Goal: Task Accomplishment & Management: Manage account settings

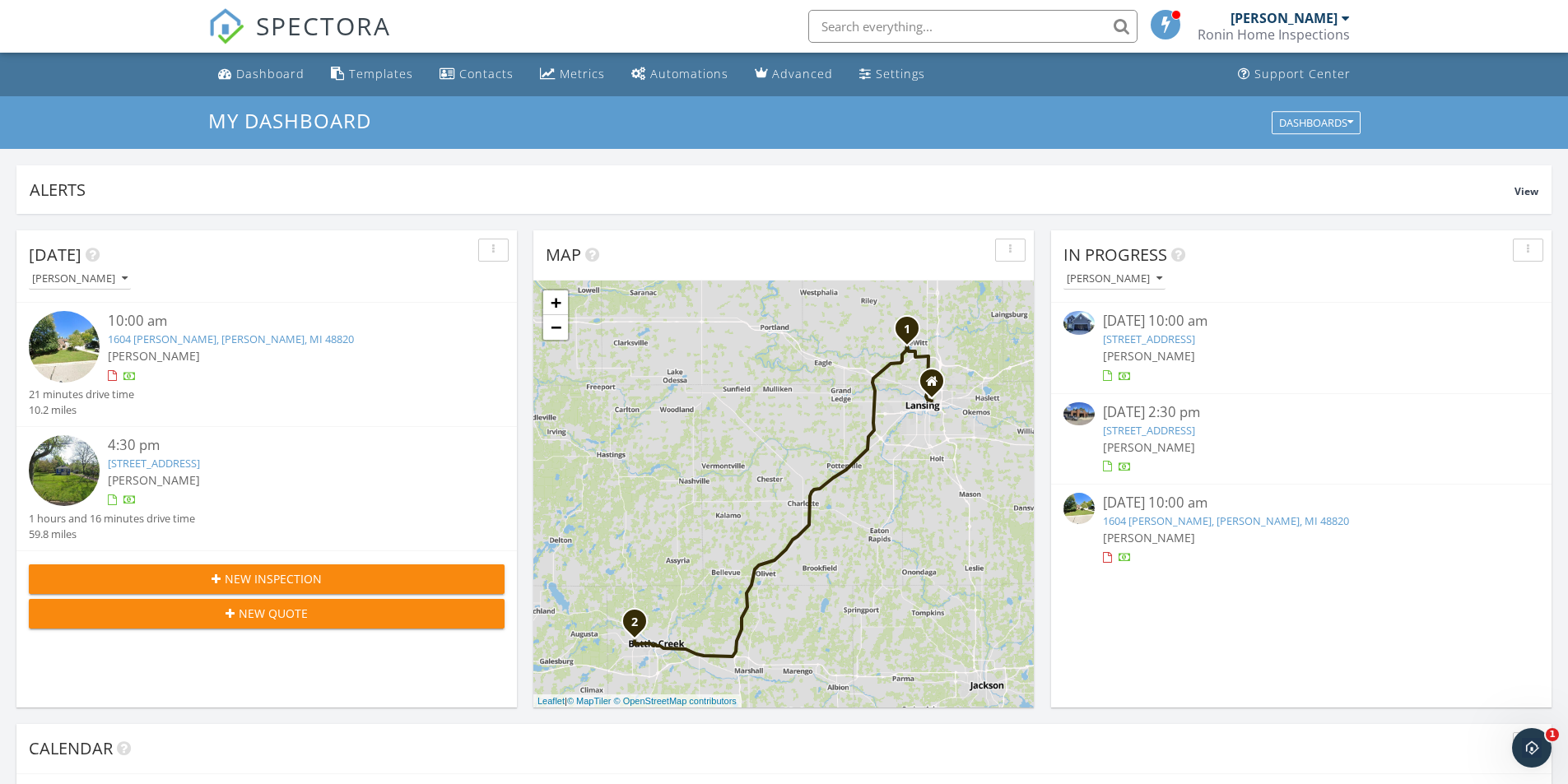
click at [1296, 20] on div "[PERSON_NAME]" at bounding box center [1284, 17] width 107 height 17
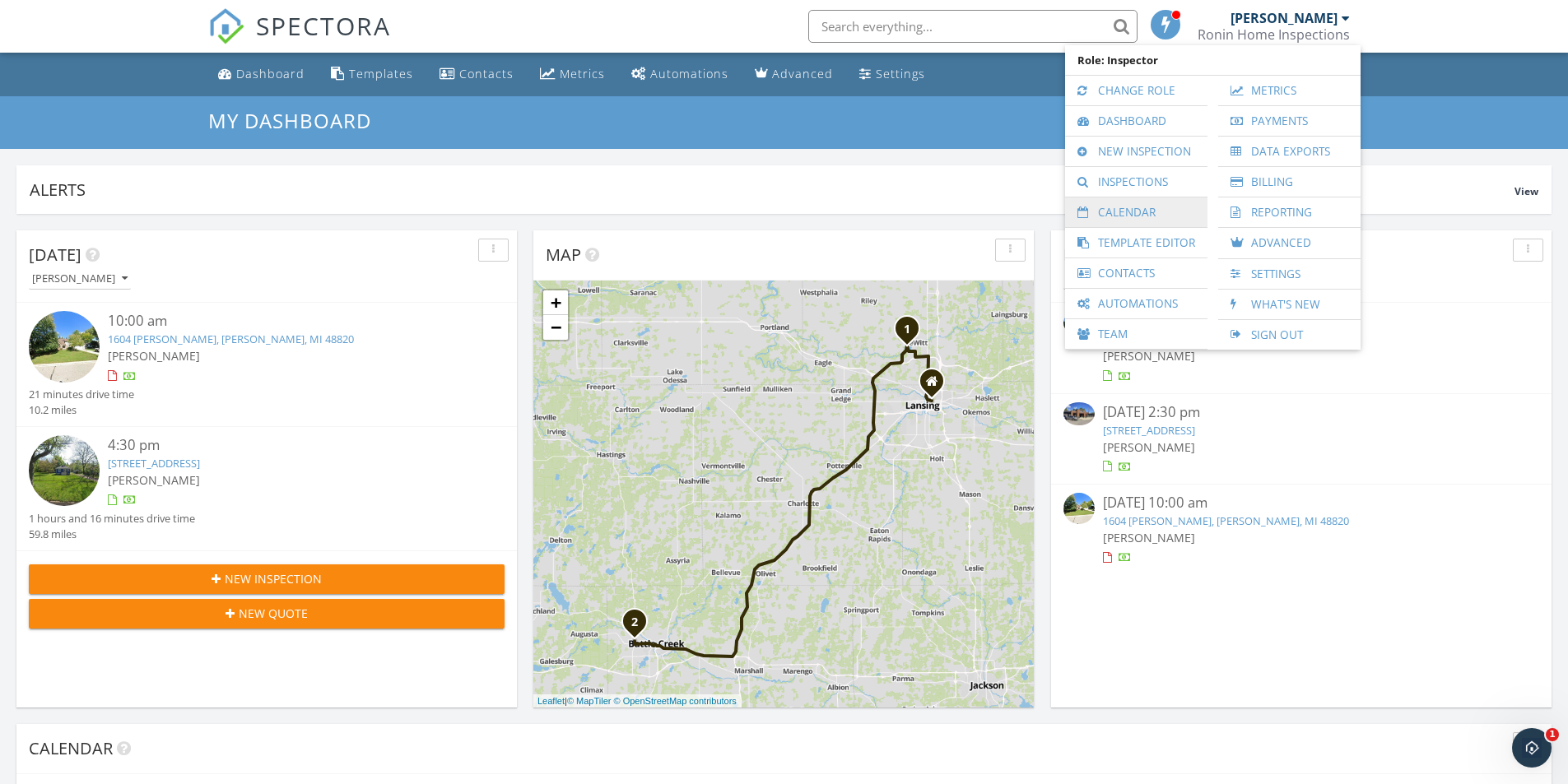
click at [1120, 212] on link "Calendar" at bounding box center [1136, 212] width 126 height 30
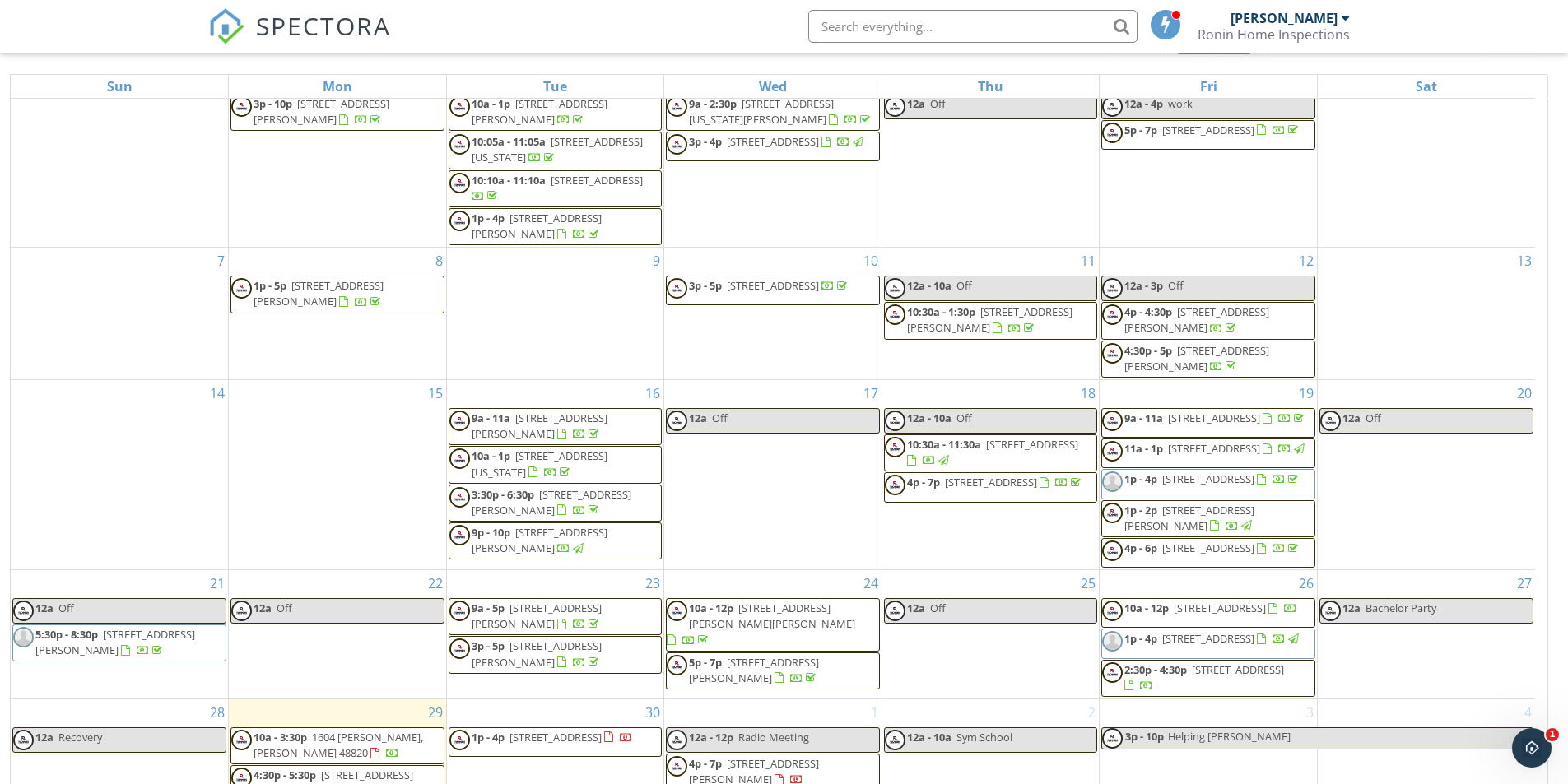
scroll to position [189, 0]
click at [1303, 24] on div "[PERSON_NAME]" at bounding box center [1284, 17] width 107 height 17
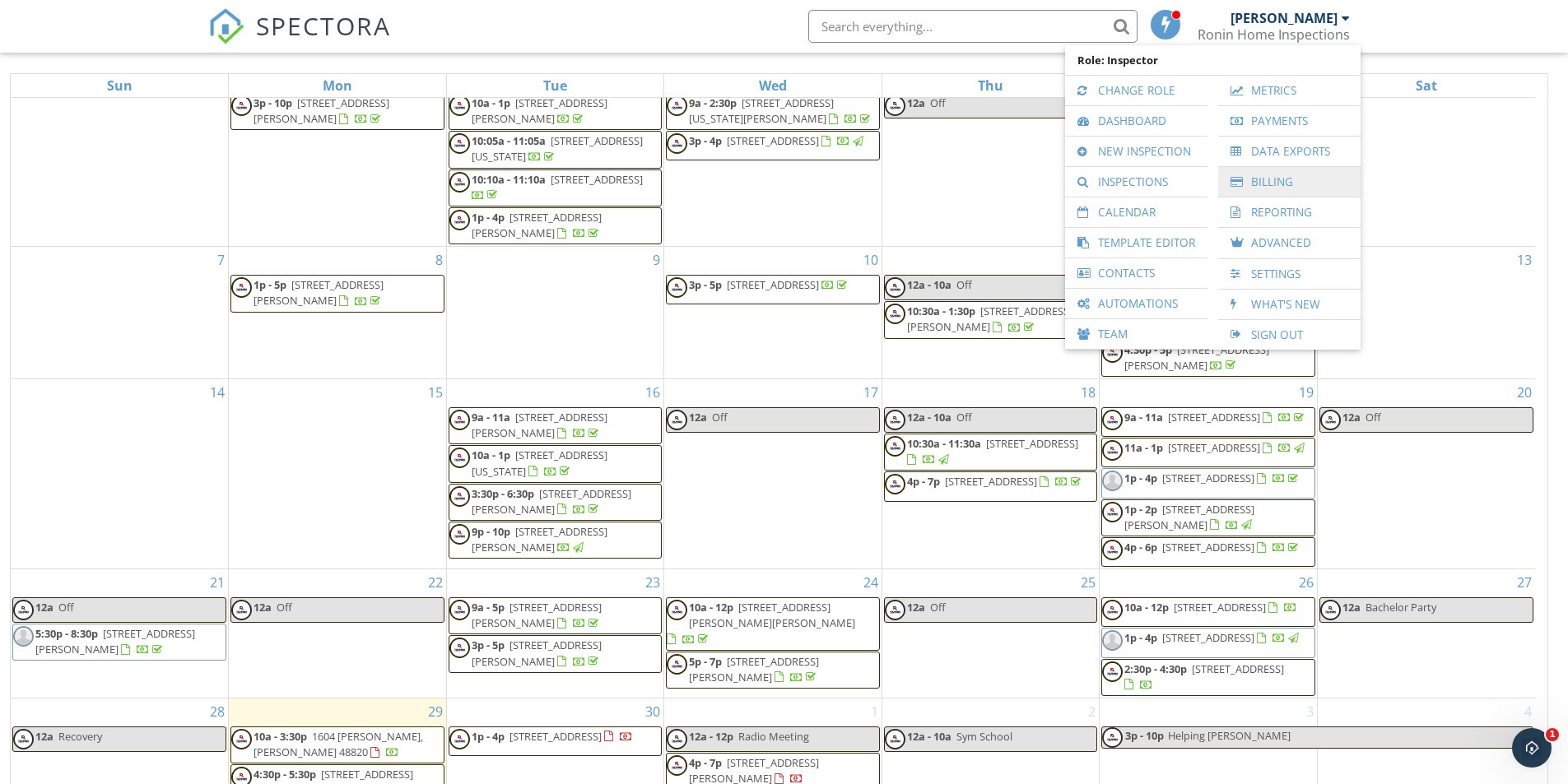
click at [1280, 179] on link "Billing" at bounding box center [1289, 182] width 126 height 30
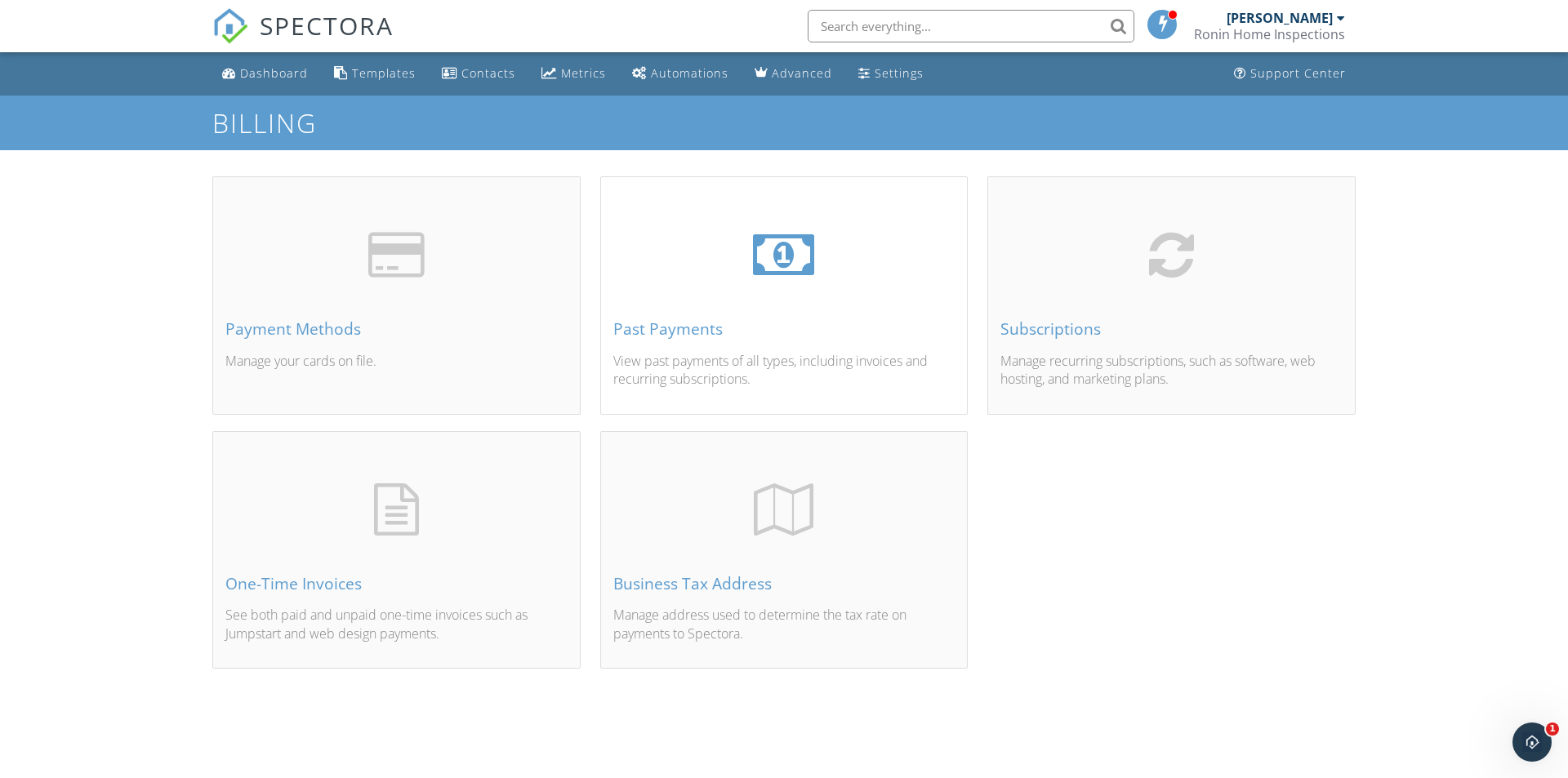
click at [692, 313] on div "Past Payments View past payments of all types, including invoices and recurring…" at bounding box center [784, 314] width 367 height 197
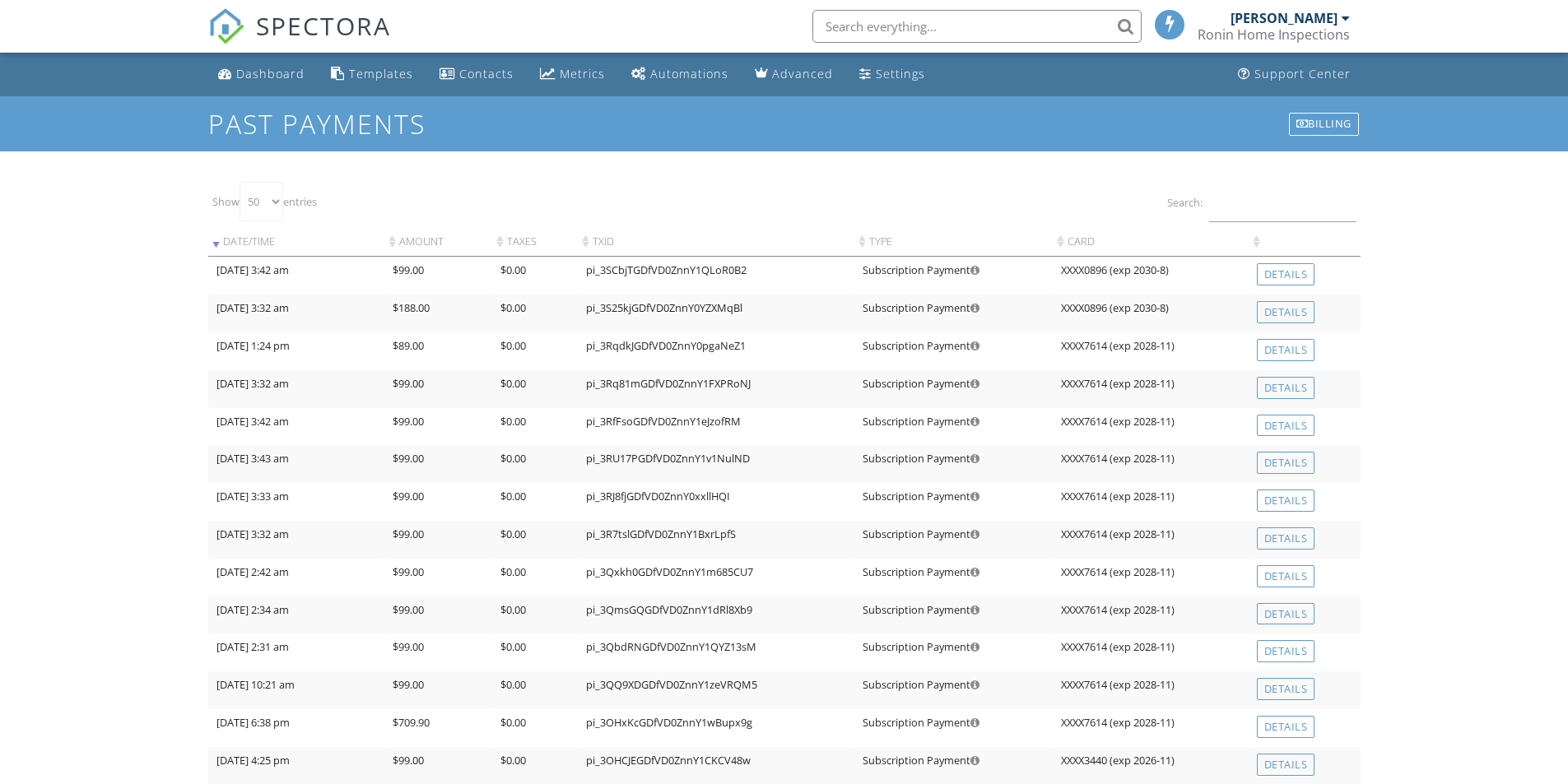
select select "50"
drag, startPoint x: 396, startPoint y: 311, endPoint x: 469, endPoint y: 308, distance: 73.1
click at [469, 308] on td "$188.00" at bounding box center [438, 313] width 108 height 38
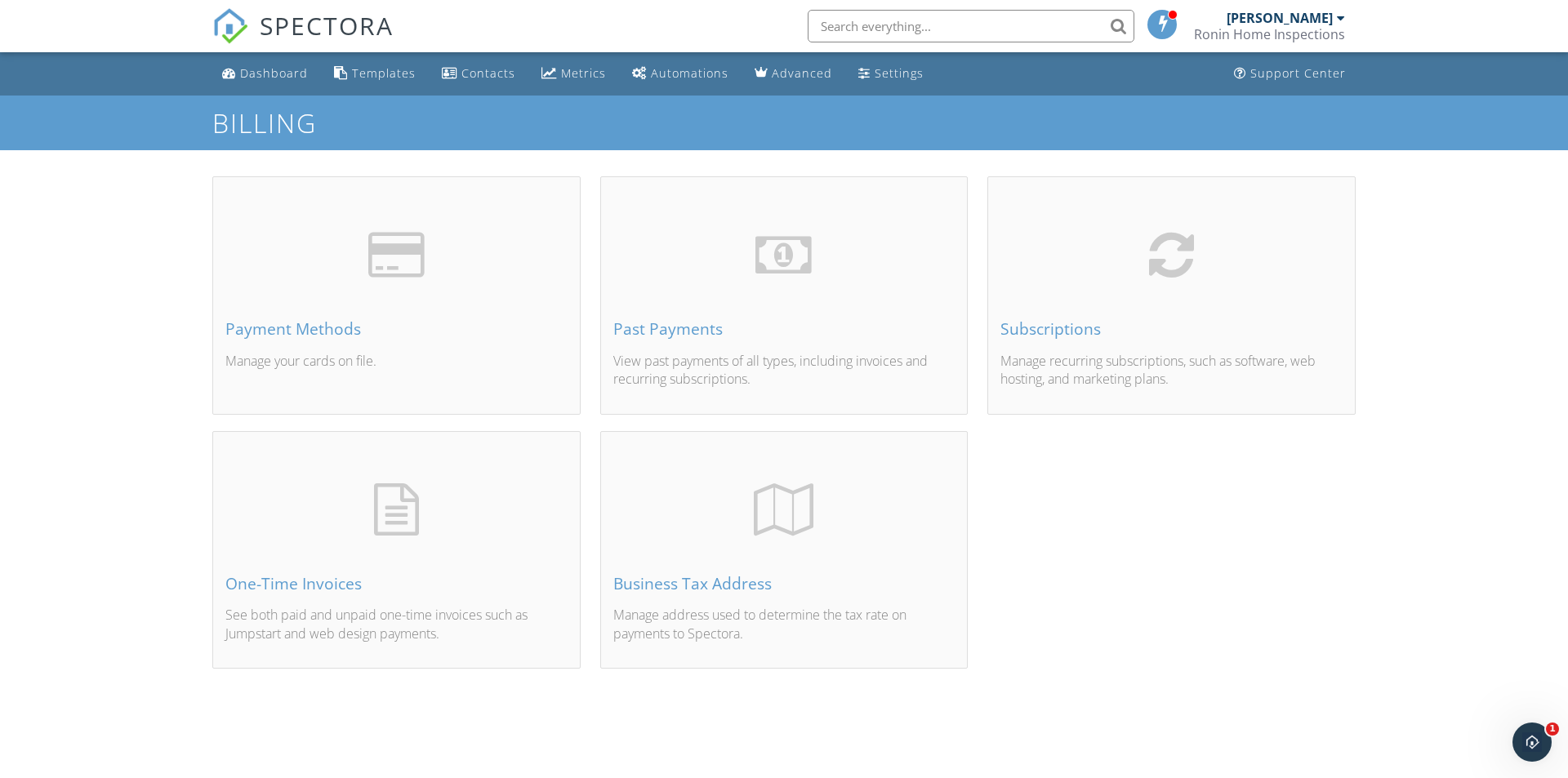
click at [424, 281] on div at bounding box center [396, 255] width 56 height 52
click at [1283, 20] on div "[PERSON_NAME]" at bounding box center [1280, 17] width 106 height 16
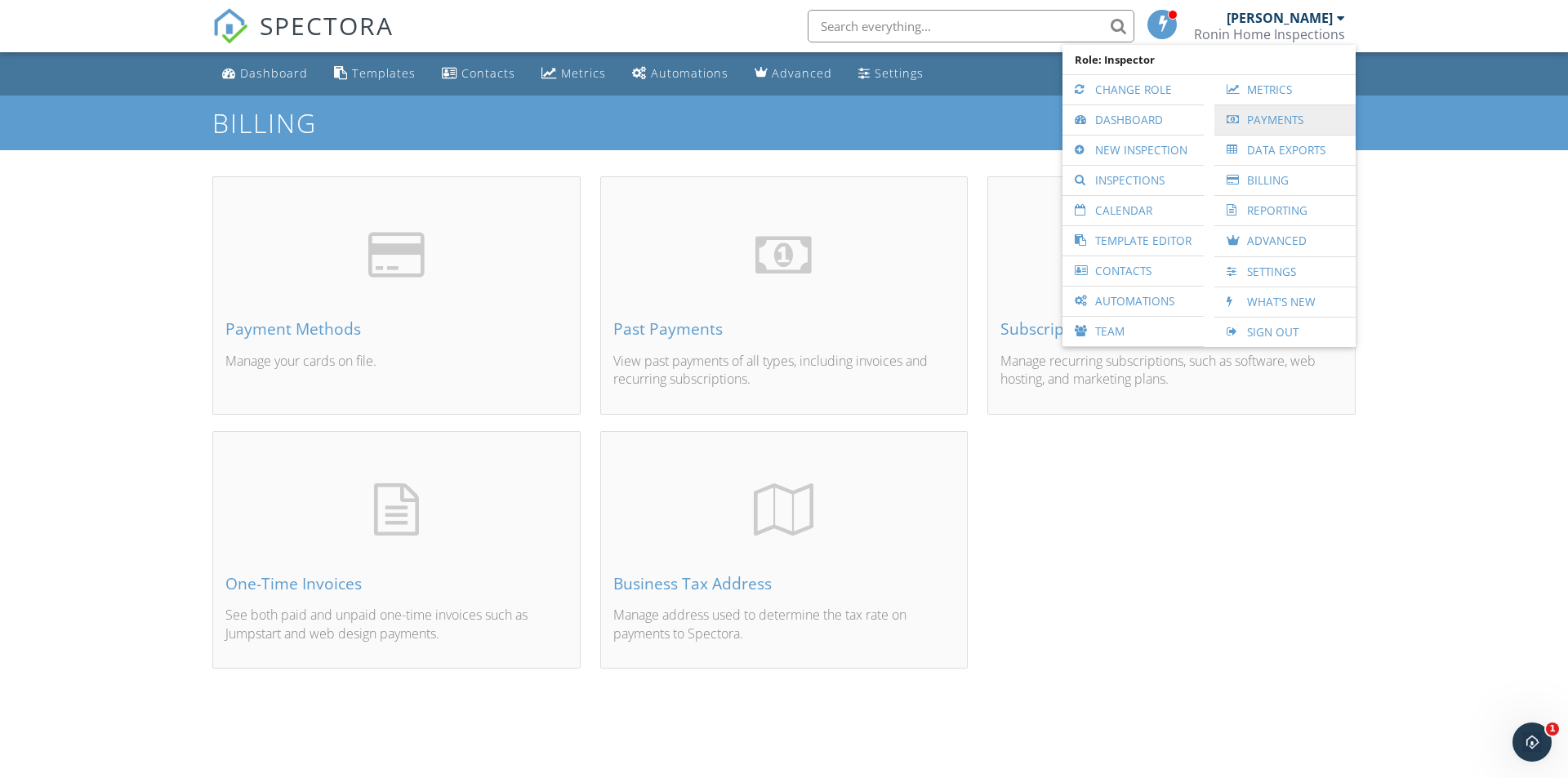
click at [1274, 116] on link "Payments" at bounding box center [1285, 120] width 125 height 29
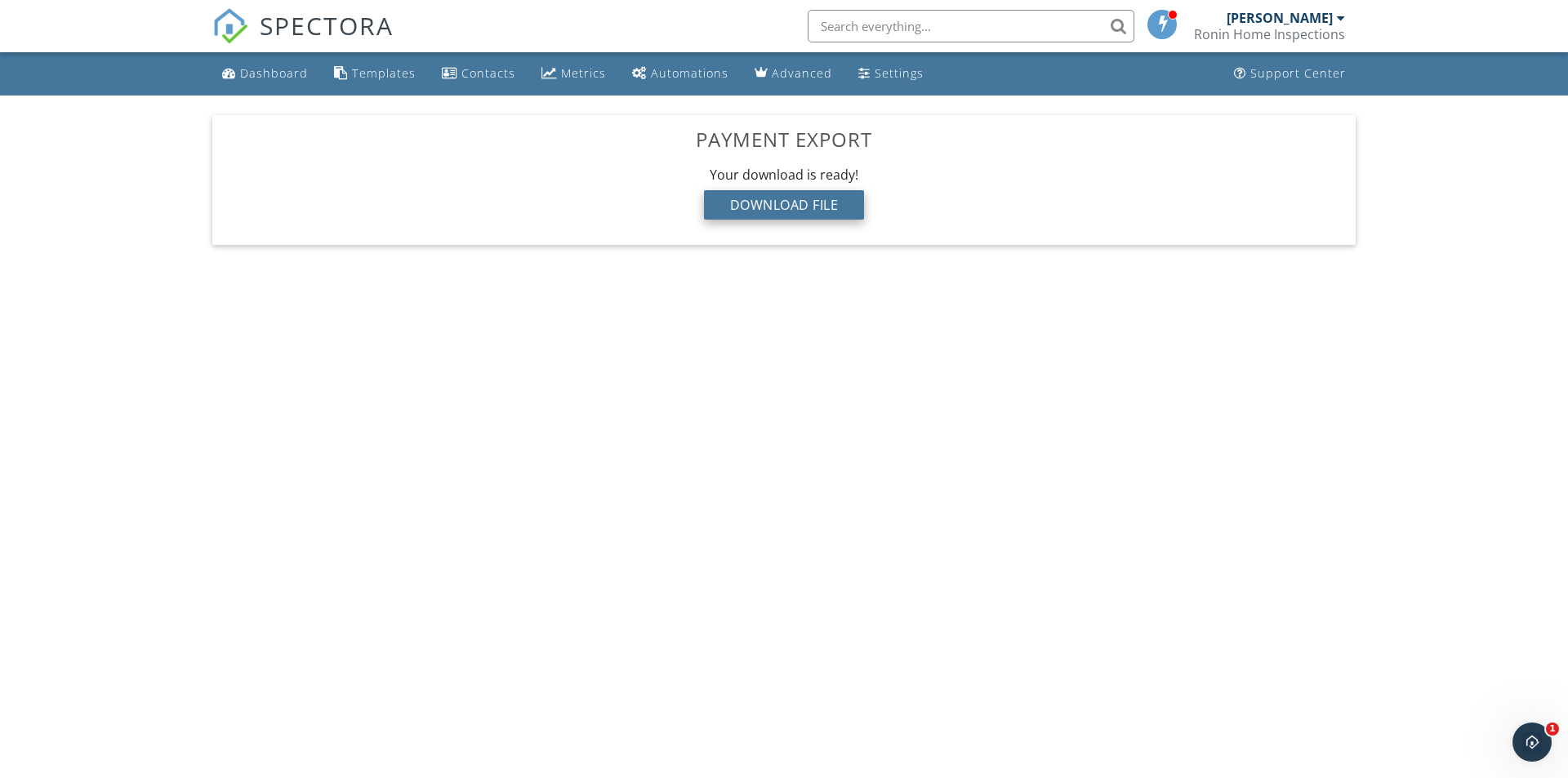
click at [747, 201] on div "Download File" at bounding box center [784, 205] width 161 height 29
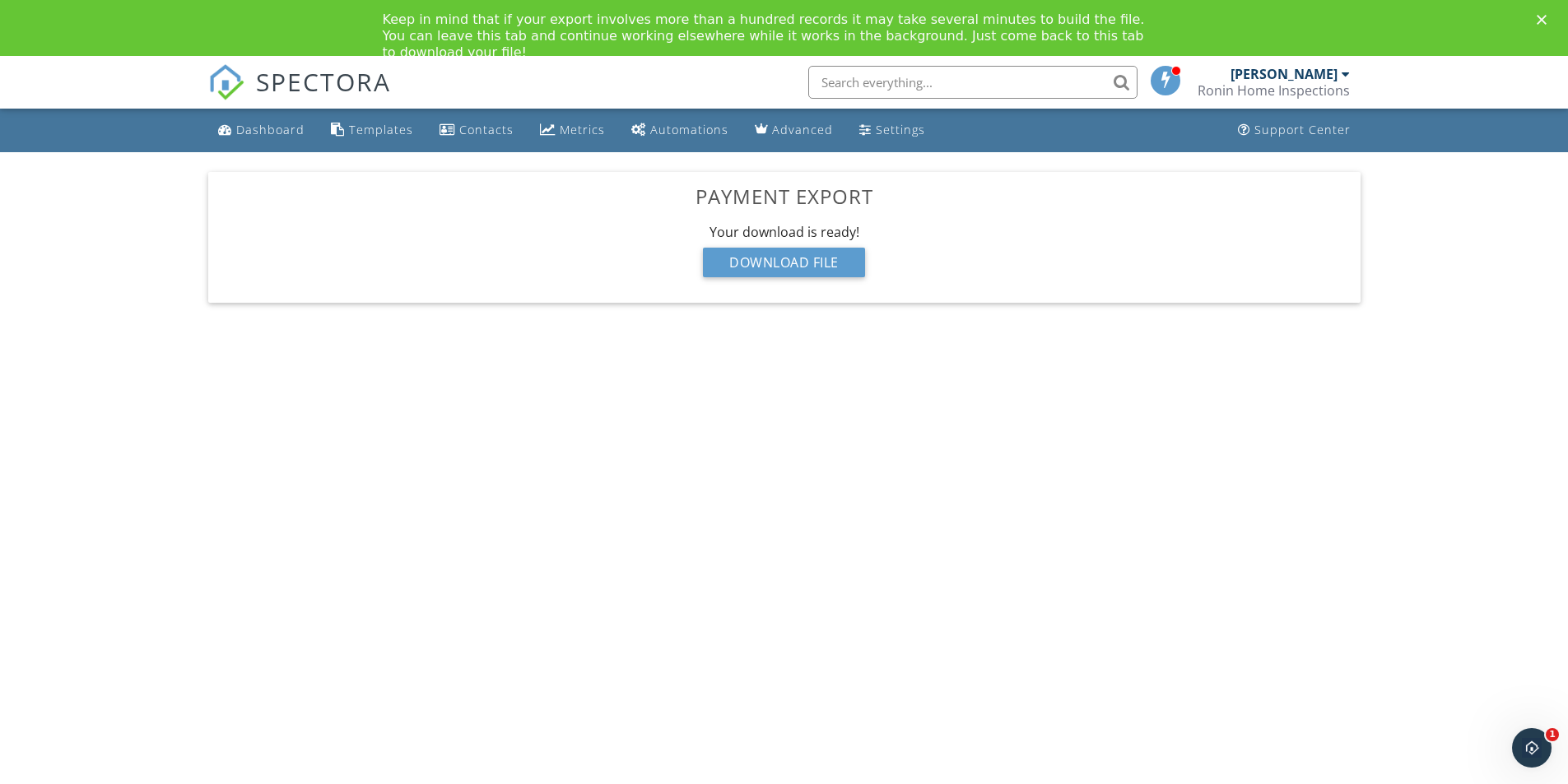
click at [932, 84] on input "text" at bounding box center [972, 82] width 329 height 33
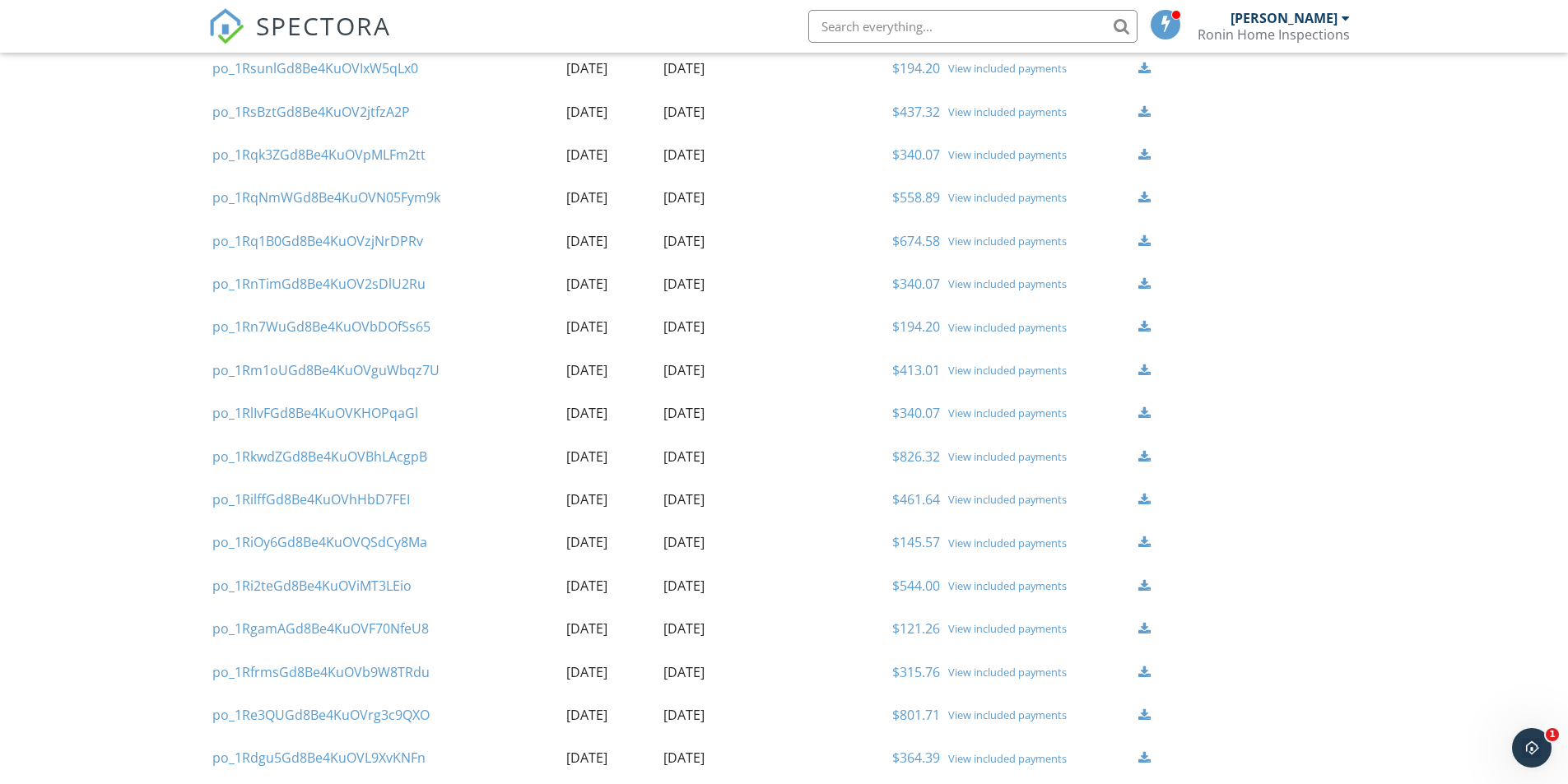
scroll to position [1689, 0]
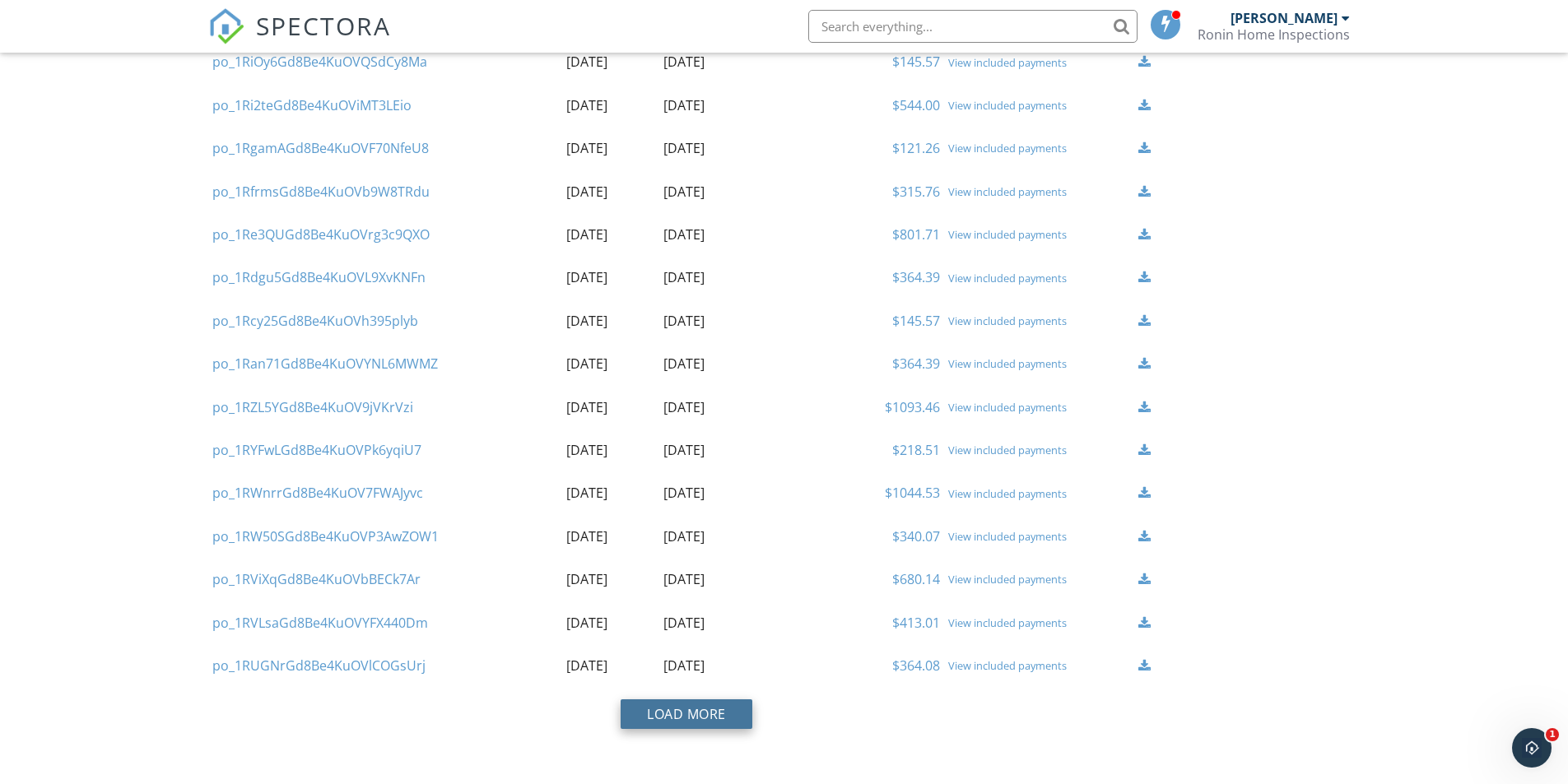
click at [716, 713] on button "Load More" at bounding box center [686, 714] width 132 height 30
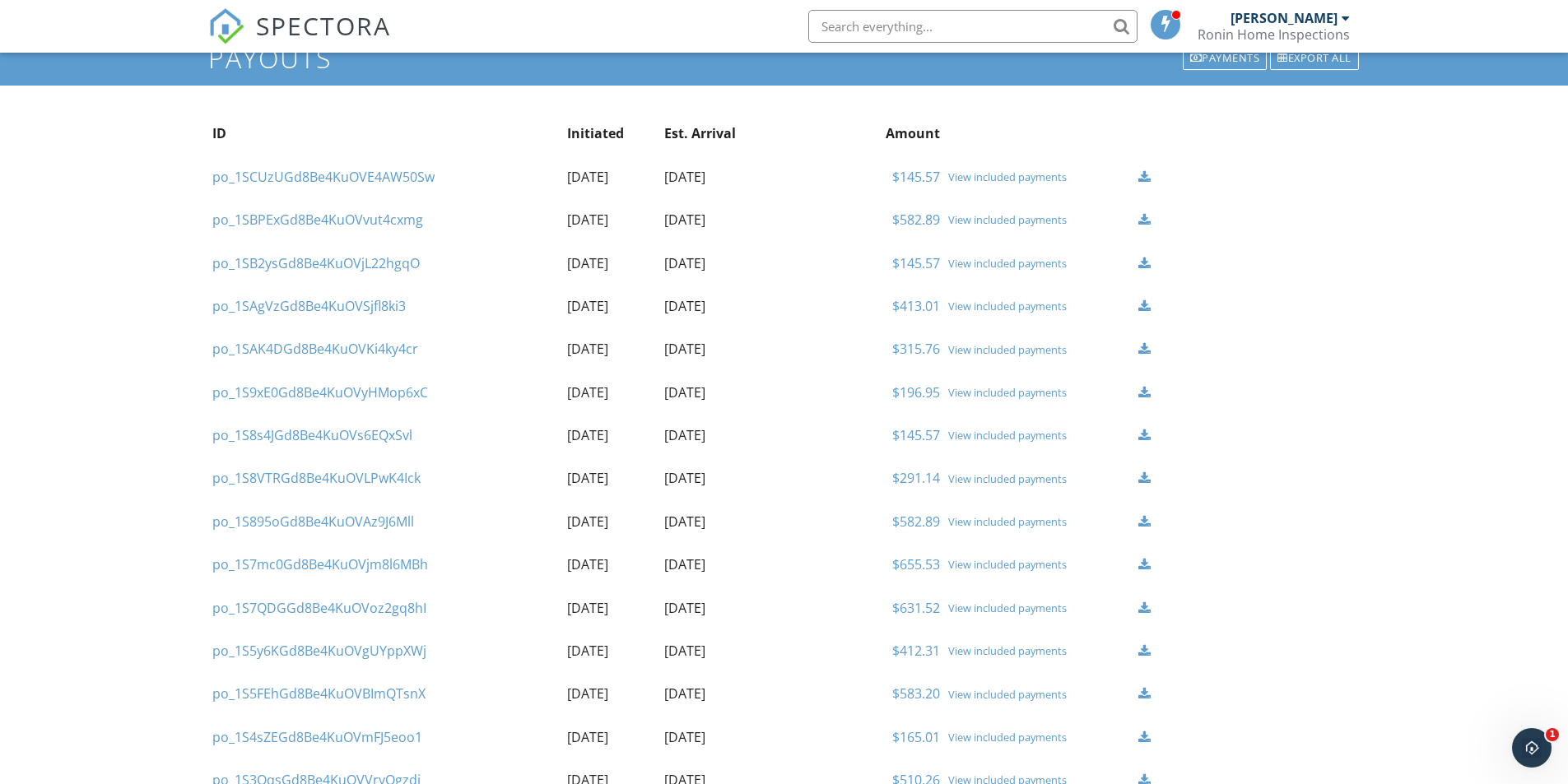
scroll to position [0, 0]
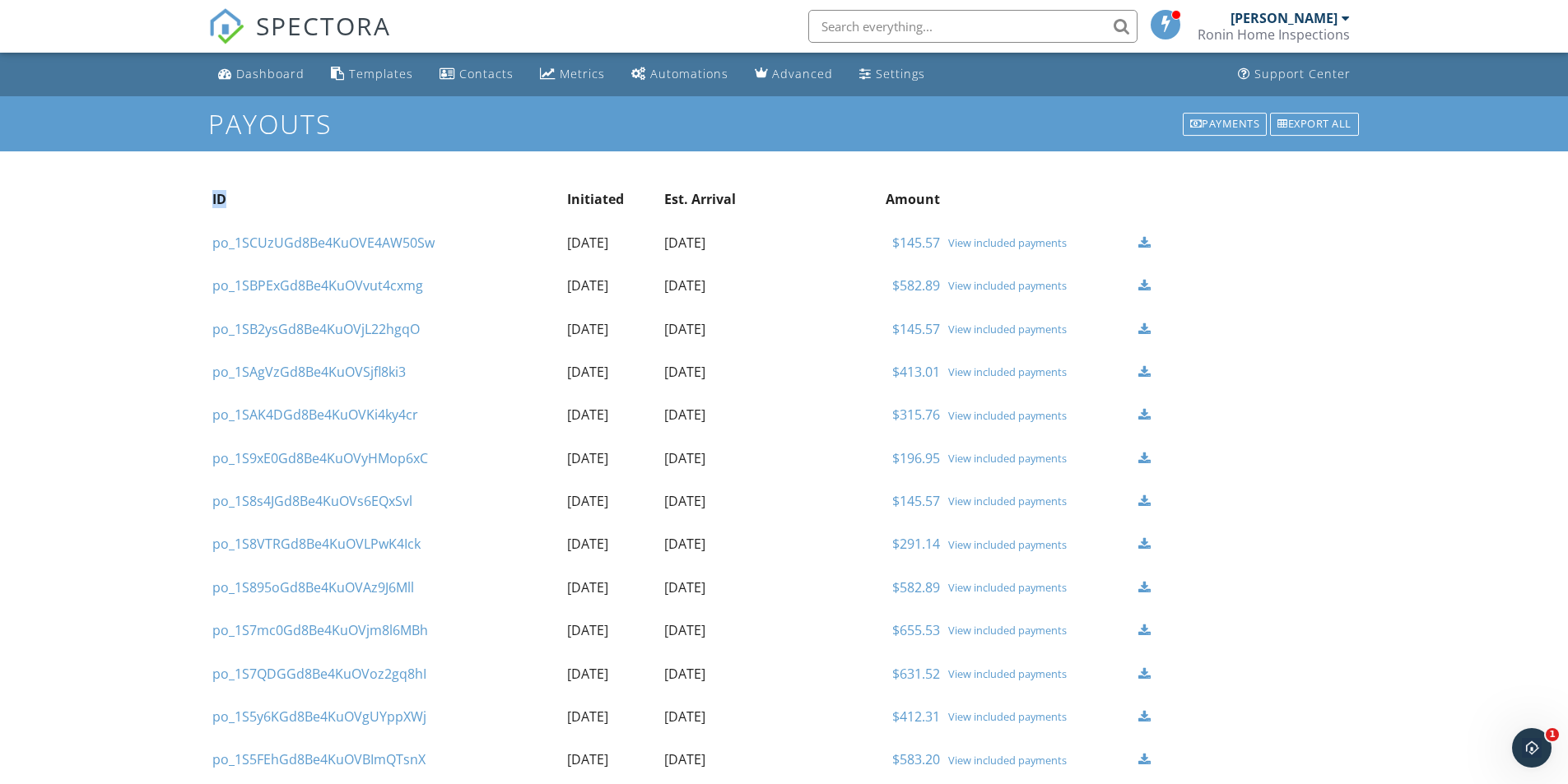
drag, startPoint x: 189, startPoint y: 195, endPoint x: 318, endPoint y: 187, distance: 129.2
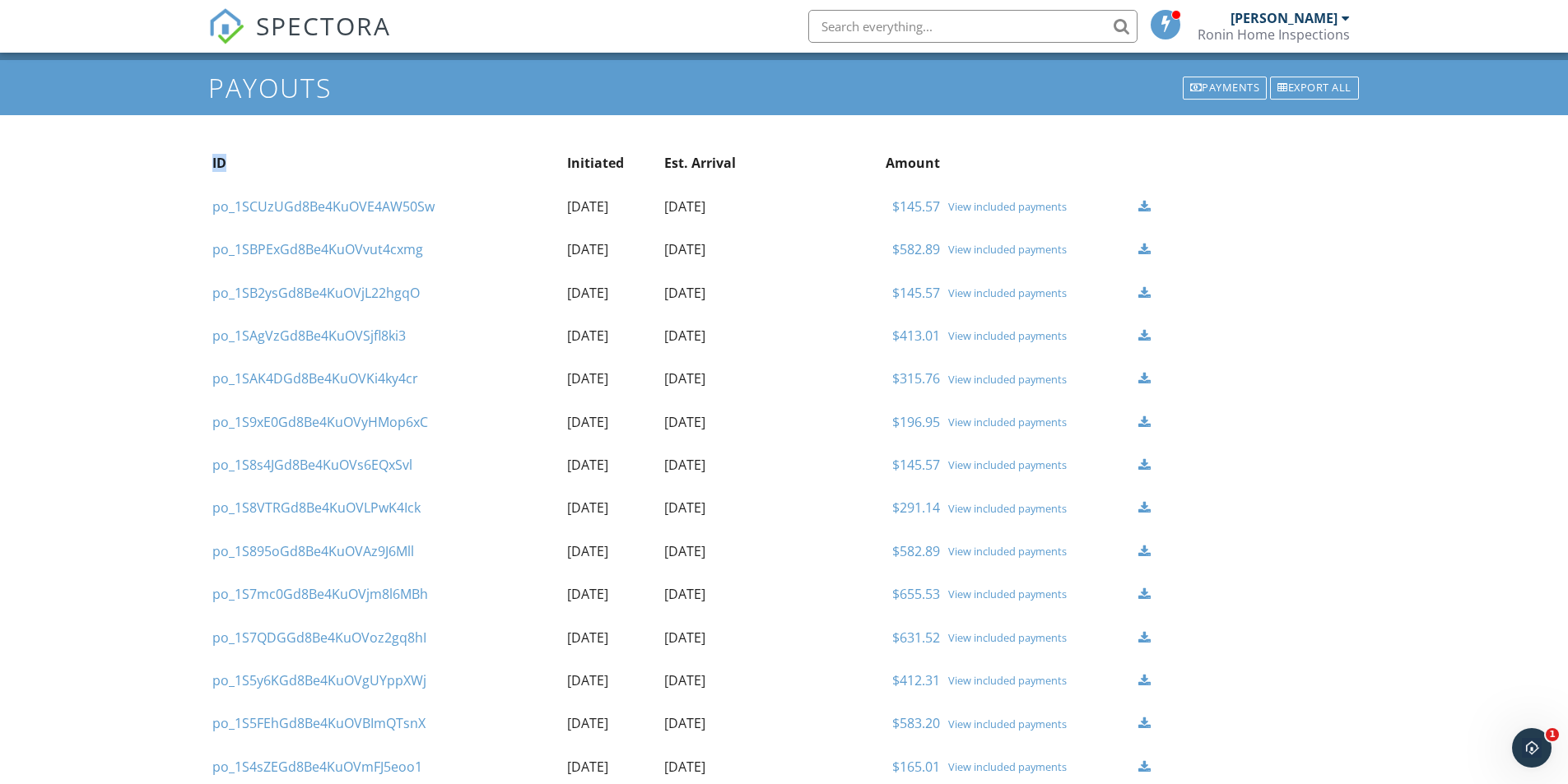
scroll to position [11, 0]
